Goal: Complete application form

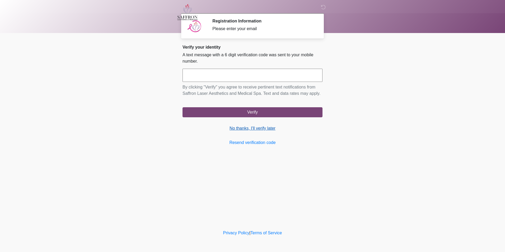
click at [232, 128] on link "No thanks, I'll verify later" at bounding box center [253, 128] width 140 height 6
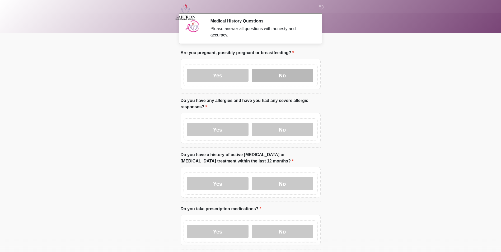
click at [302, 72] on label "No" at bounding box center [283, 75] width 62 height 13
click at [236, 123] on label "Yes" at bounding box center [218, 129] width 62 height 13
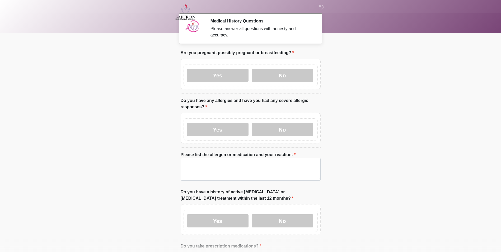
click at [233, 152] on label "Please list the allergen or medication and your reaction." at bounding box center [238, 155] width 115 height 6
click at [233, 158] on textarea "Please list the allergen or medication and your reaction." at bounding box center [251, 169] width 140 height 23
click at [232, 158] on textarea "Please list the allergen or medication and your reaction." at bounding box center [251, 169] width 140 height 23
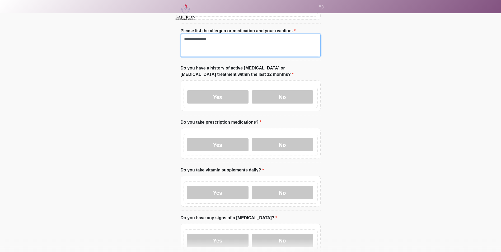
scroll to position [124, 0]
type textarea "**********"
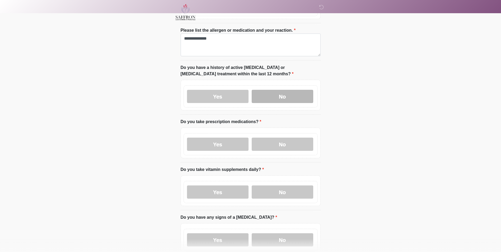
click at [273, 90] on label "No" at bounding box center [283, 96] width 62 height 13
click at [239, 138] on label "Yes" at bounding box center [218, 144] width 62 height 13
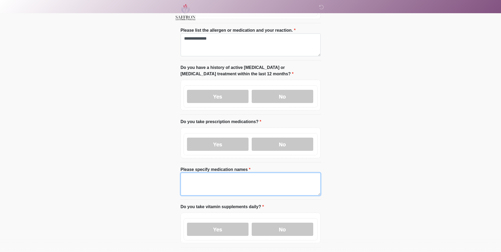
click at [239, 181] on textarea "Please specify medication names" at bounding box center [251, 184] width 140 height 23
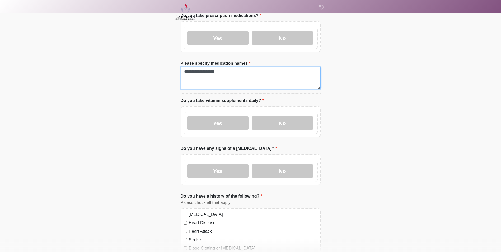
scroll to position [231, 0]
type textarea "**********"
click at [269, 124] on label "No" at bounding box center [283, 122] width 62 height 13
click at [271, 164] on label "No" at bounding box center [283, 170] width 62 height 13
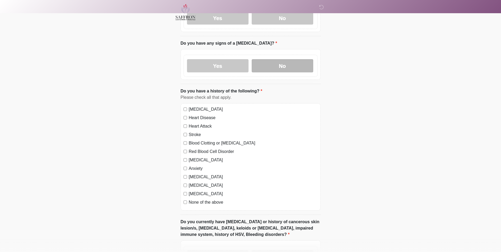
scroll to position [336, 0]
click at [202, 200] on label "None of the above" at bounding box center [253, 203] width 129 height 6
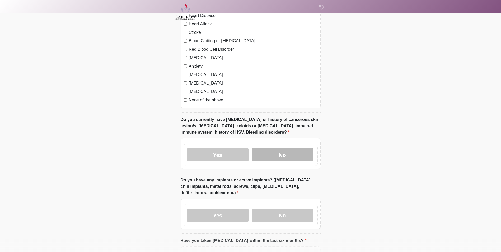
click at [288, 148] on label "No" at bounding box center [283, 154] width 62 height 13
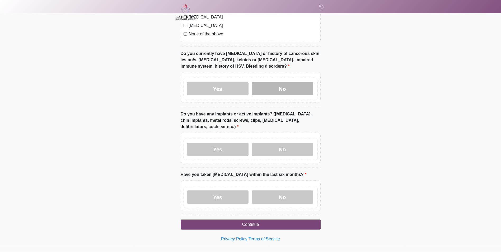
scroll to position [504, 0]
click at [288, 147] on label "No" at bounding box center [283, 149] width 62 height 13
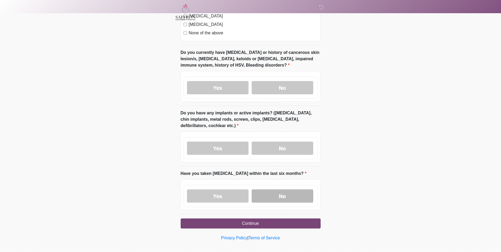
click at [291, 196] on label "No" at bounding box center [283, 195] width 62 height 13
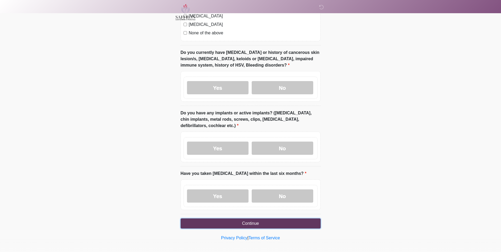
click at [285, 219] on button "Continue" at bounding box center [251, 224] width 140 height 10
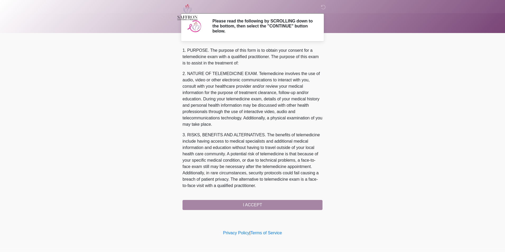
scroll to position [167, 0]
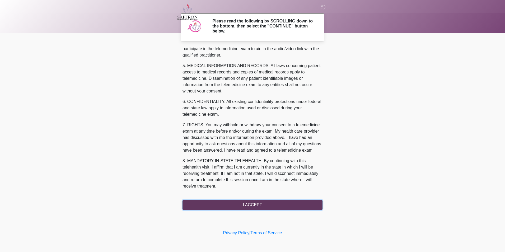
click at [249, 202] on button "I ACCEPT" at bounding box center [253, 205] width 140 height 10
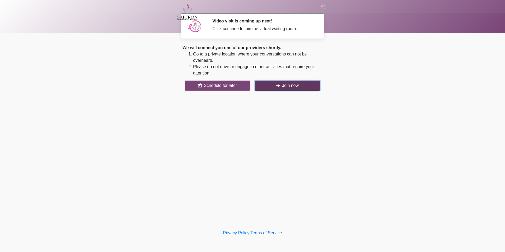
click at [260, 85] on button "Join now" at bounding box center [288, 86] width 66 height 10
